Goal: Information Seeking & Learning: Check status

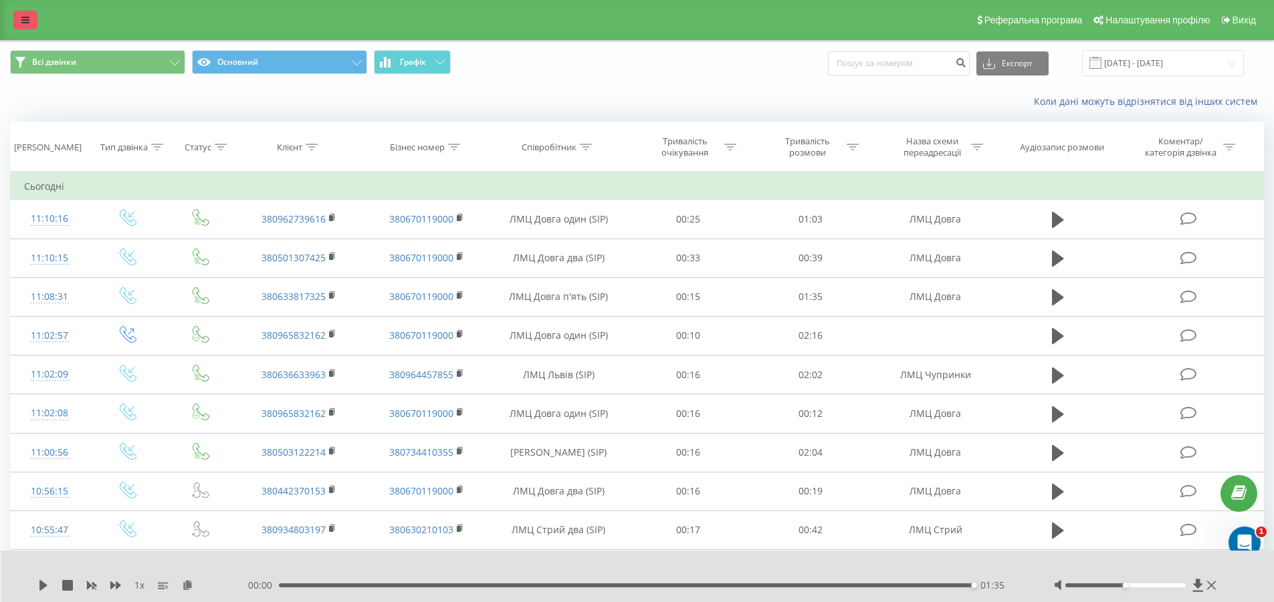
click at [25, 24] on icon at bounding box center [25, 19] width 8 height 9
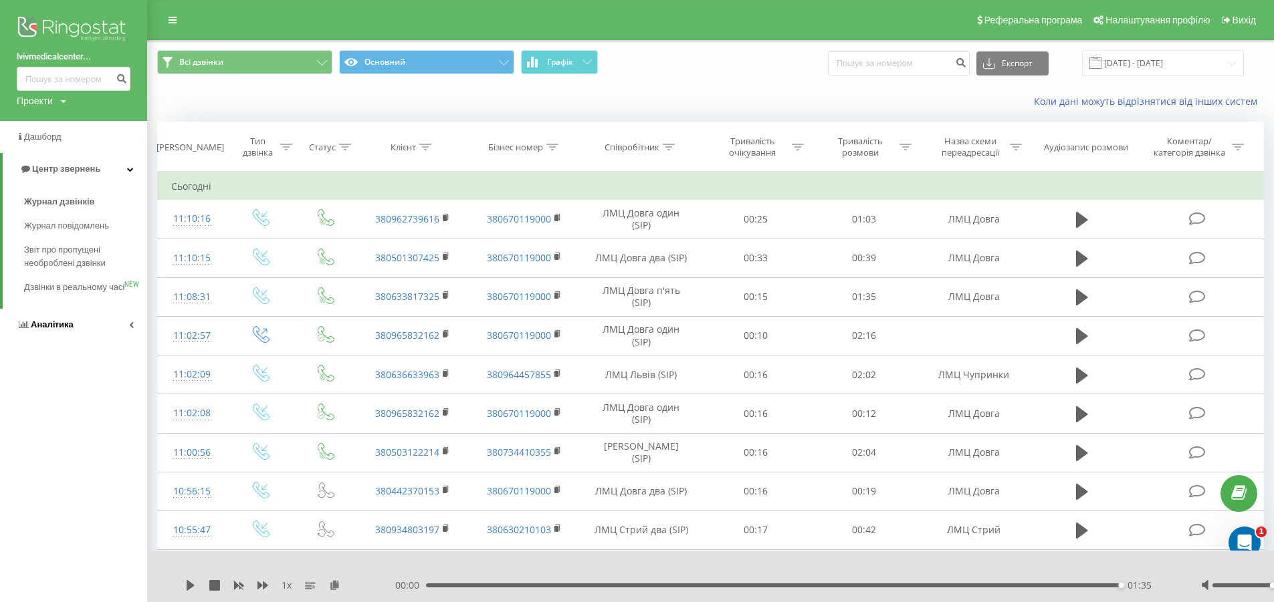
click at [50, 330] on span "Аналiтика" at bounding box center [52, 325] width 43 height 10
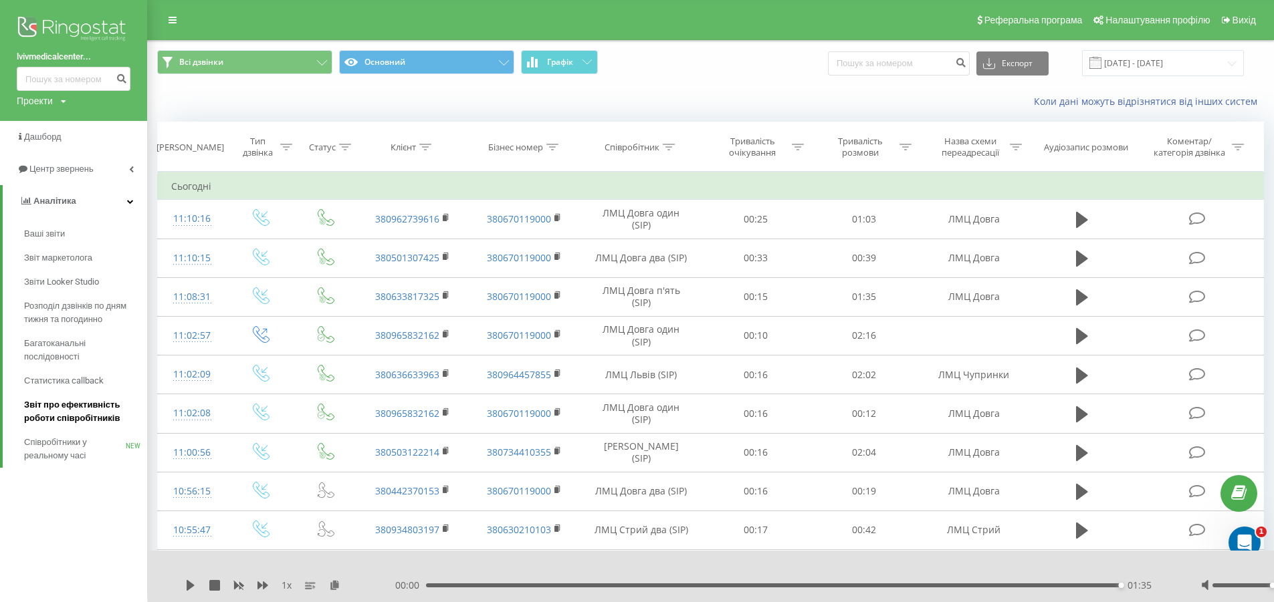
click at [54, 409] on span "Звіт про ефективність роботи співробітників" at bounding box center [82, 411] width 116 height 27
click at [100, 420] on span "Звіт про ефективність роботи співробітників" at bounding box center [82, 411] width 116 height 27
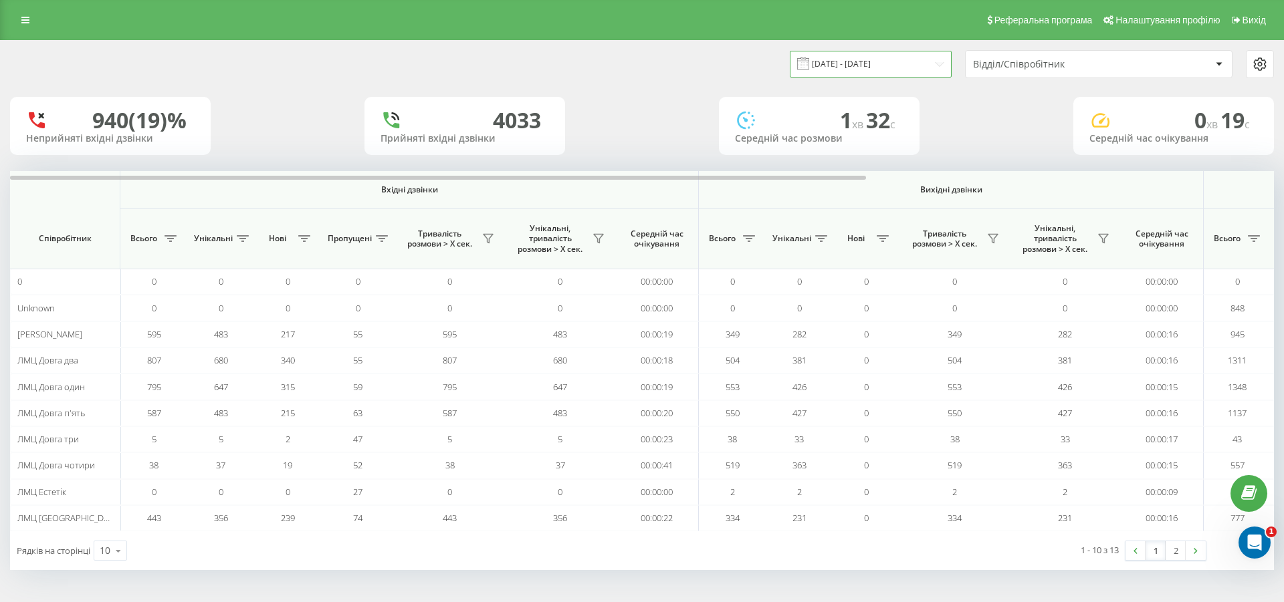
click at [874, 68] on input "[DATE] - [DATE]" at bounding box center [871, 64] width 162 height 26
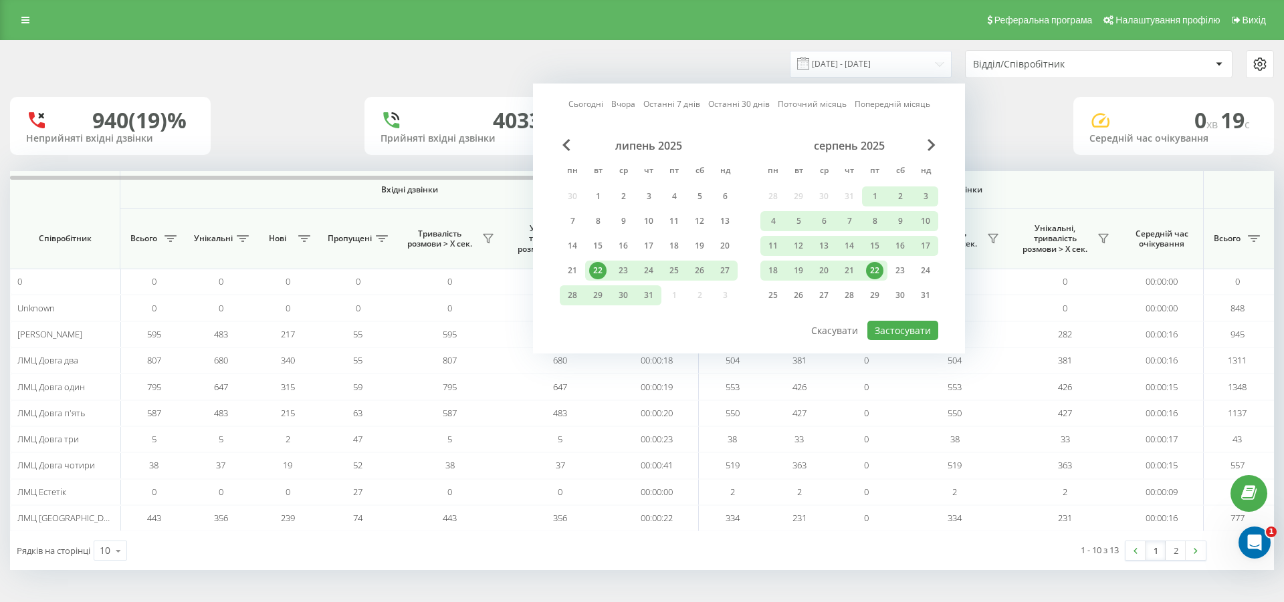
click at [873, 271] on div "22" at bounding box center [874, 270] width 17 height 17
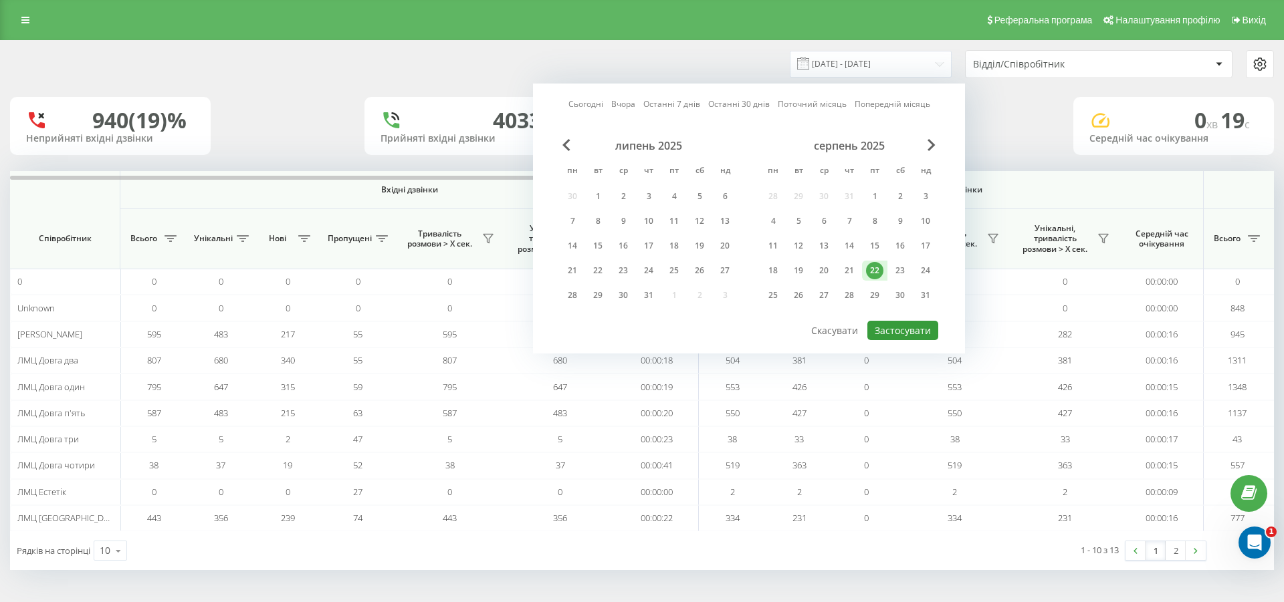
click at [887, 330] on button "Застосувати" at bounding box center [902, 330] width 71 height 19
type input "[DATE] - [DATE]"
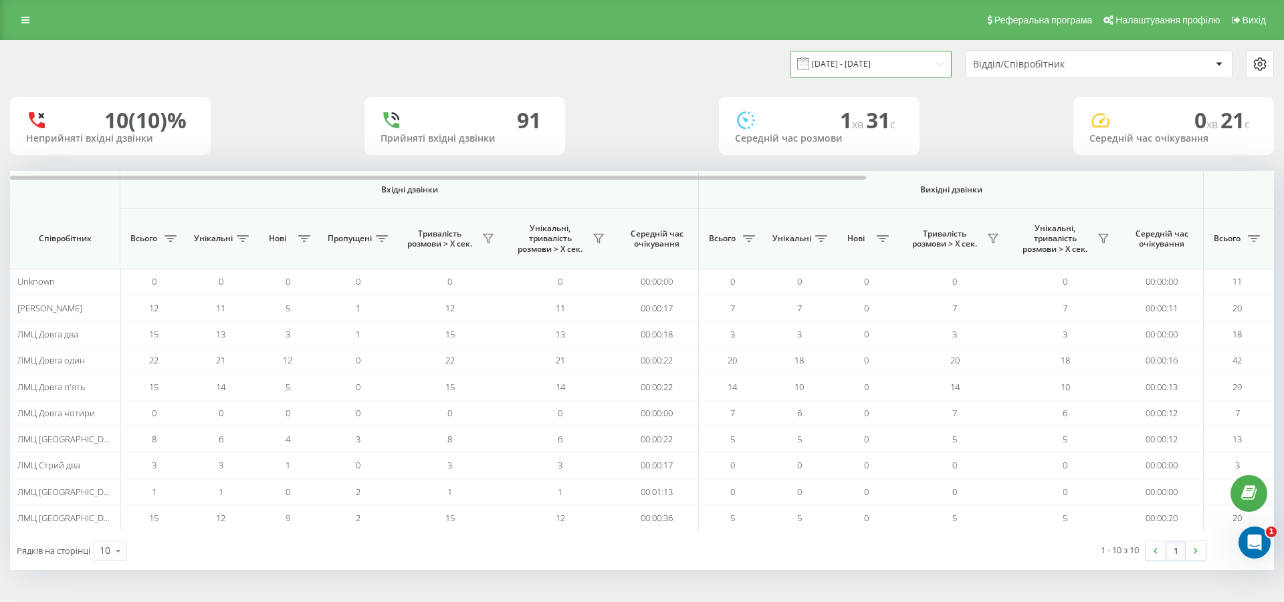
click at [848, 64] on input "[DATE] - [DATE]" at bounding box center [871, 64] width 162 height 26
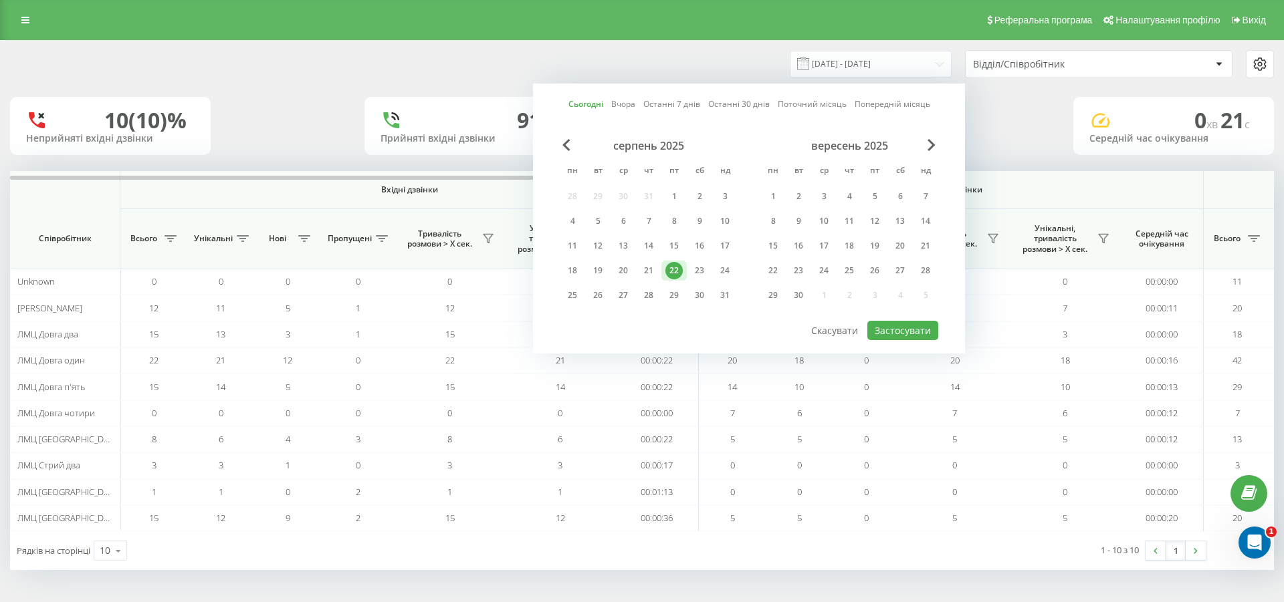
click at [1019, 140] on div "10 (10)% Неприйняті вхідні дзвінки [GEOGRAPHIC_DATA] вхідні дзвінки 1 хв 31 c С…" at bounding box center [642, 126] width 1264 height 58
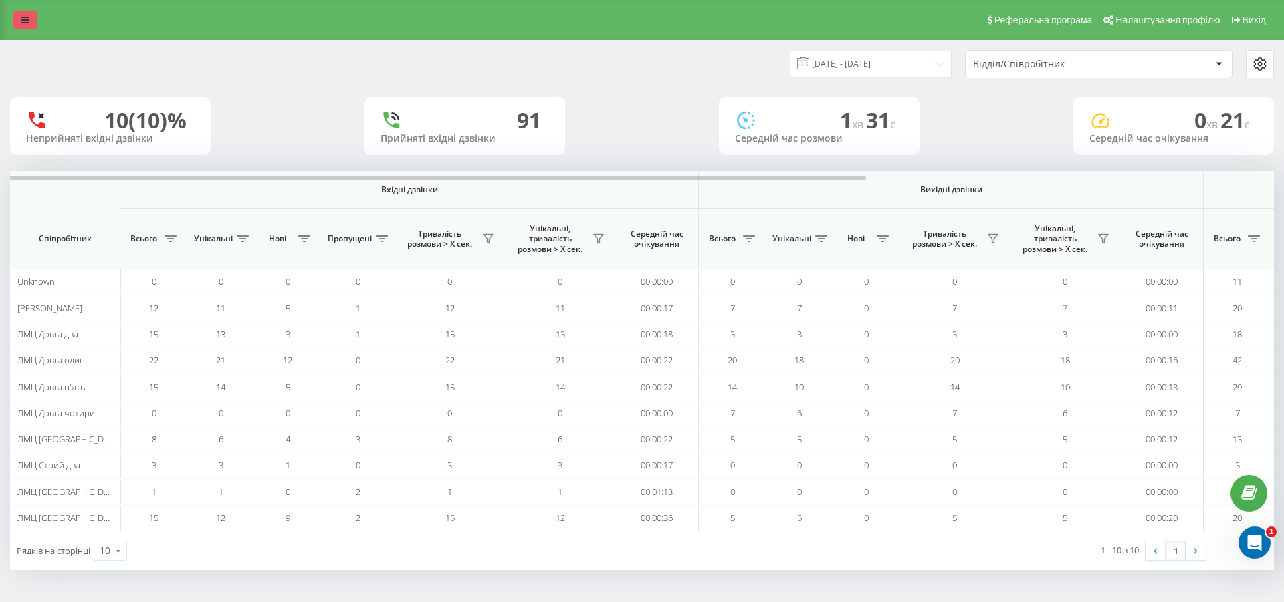
click at [23, 22] on icon at bounding box center [25, 19] width 8 height 9
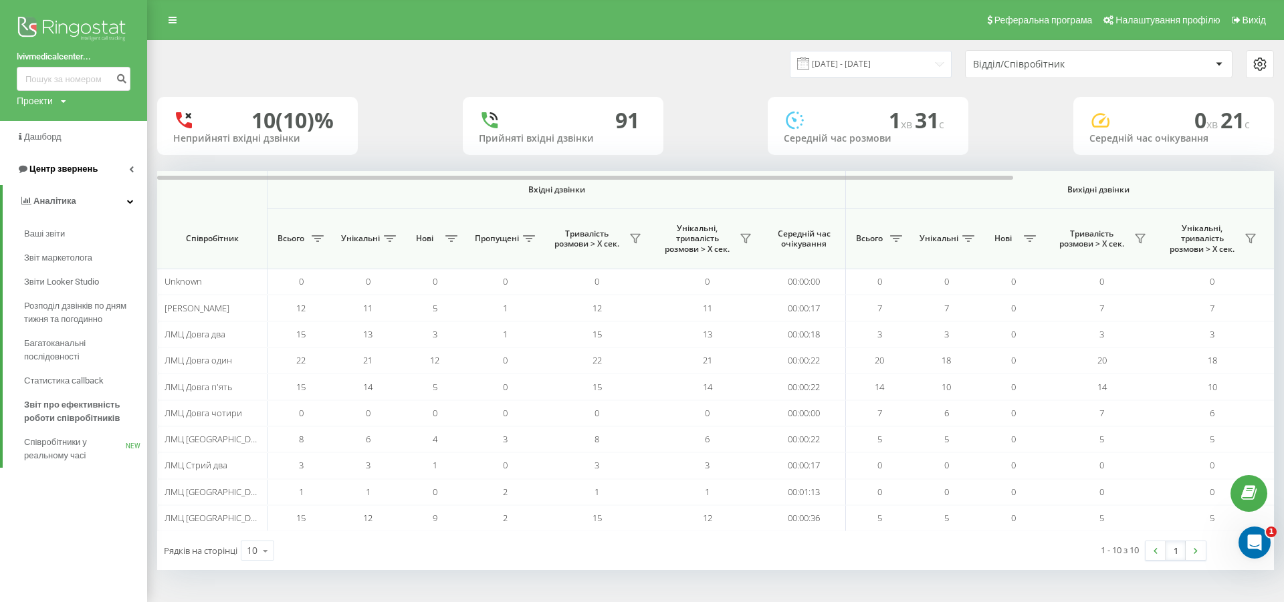
click at [69, 164] on span "Центр звернень" at bounding box center [57, 168] width 81 height 13
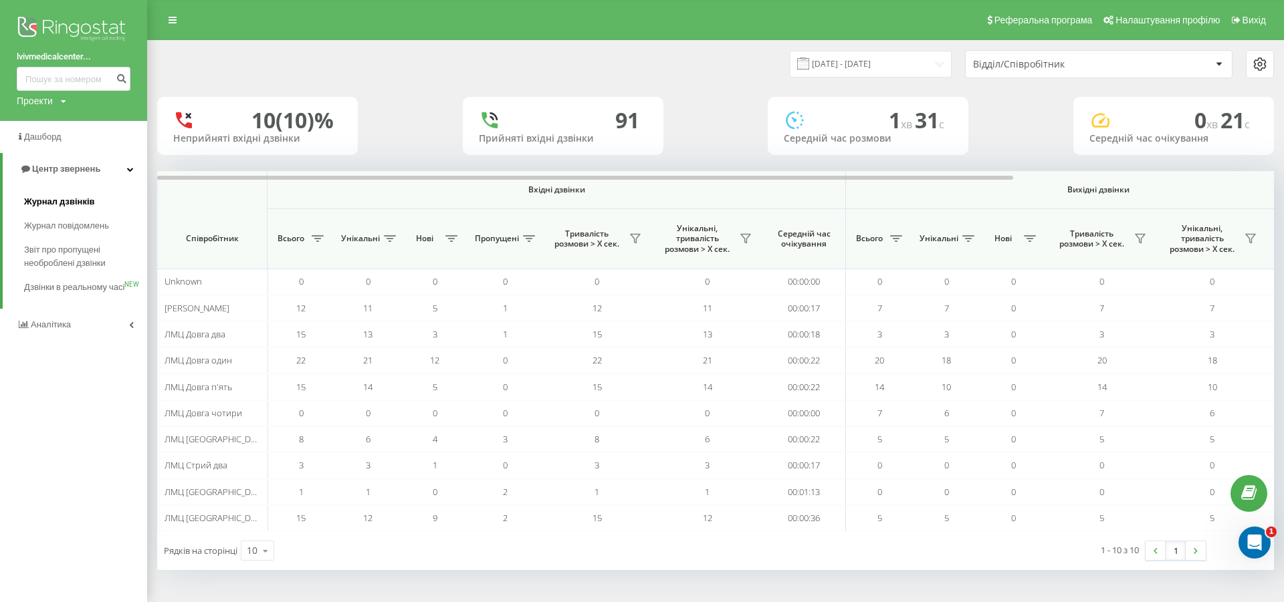
click at [84, 207] on span "Журнал дзвінків" at bounding box center [59, 201] width 71 height 13
click at [35, 202] on span "Журнал дзвінків" at bounding box center [59, 201] width 71 height 13
click at [82, 199] on span "Журнал дзвінків" at bounding box center [59, 201] width 71 height 13
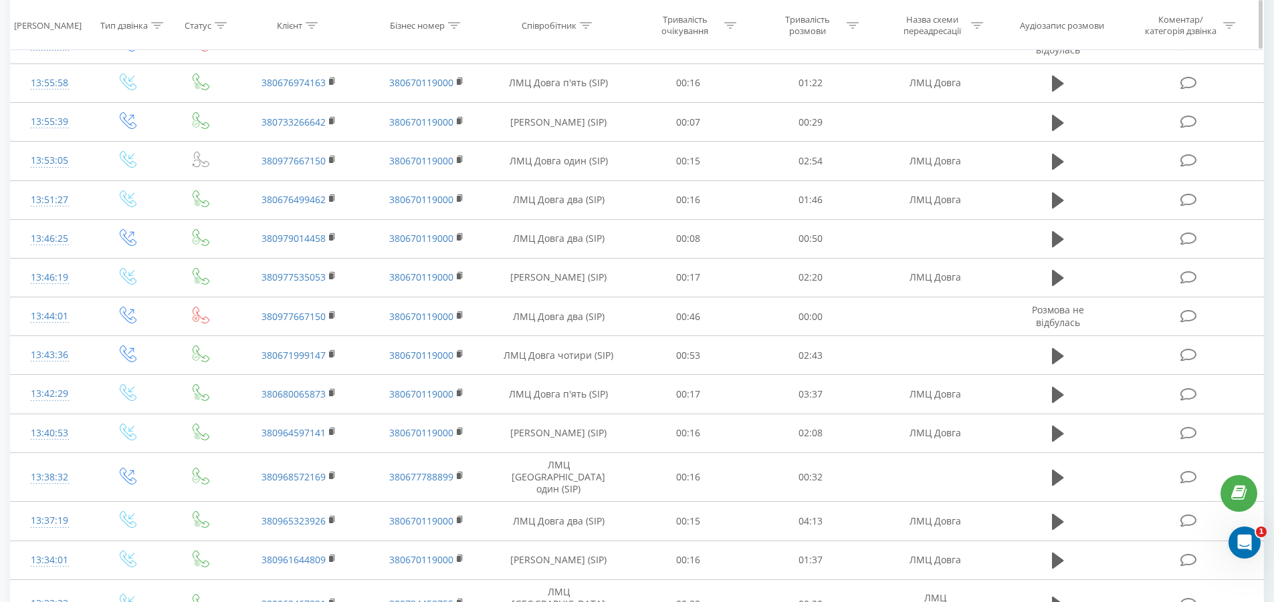
scroll to position [134, 0]
